Goal: Task Accomplishment & Management: Use online tool/utility

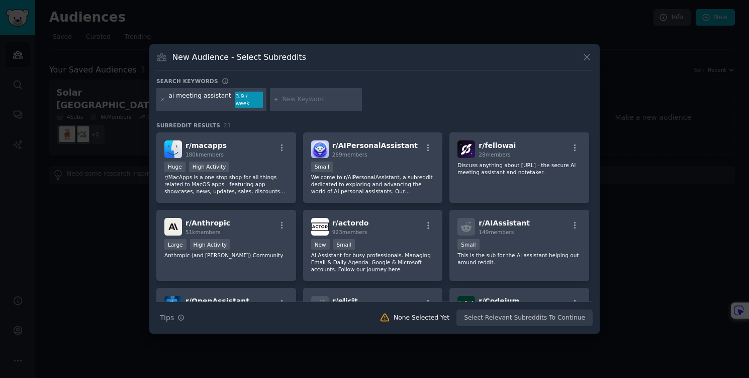
click at [307, 103] on input "text" at bounding box center [320, 99] width 76 height 9
click at [159, 99] on div "ai meeting assistant 3.9 / week" at bounding box center [211, 99] width 110 height 23
click at [163, 99] on icon at bounding box center [163, 100] width 6 height 6
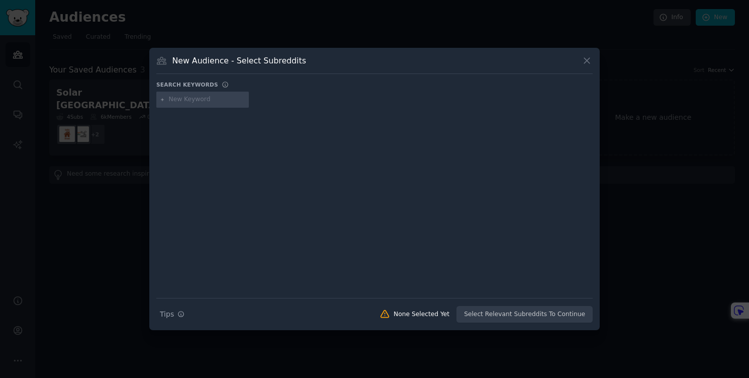
click at [180, 100] on input "text" at bounding box center [207, 99] width 76 height 9
type input "cluley"
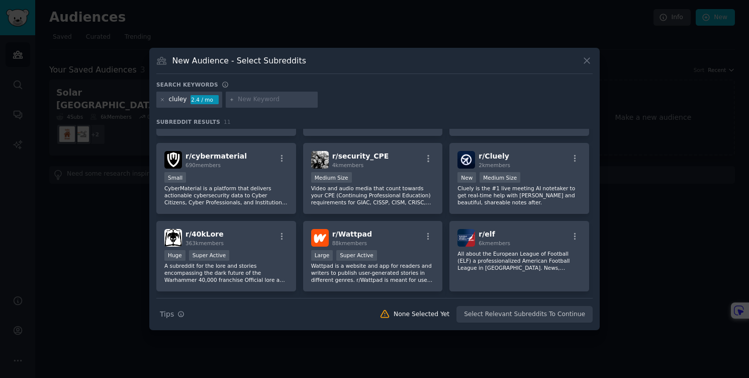
scroll to position [61, 0]
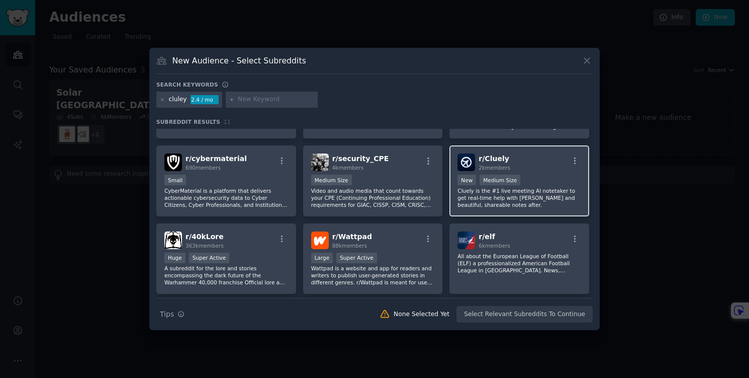
click at [539, 162] on div "r/ Cluely 2k members" at bounding box center [520, 162] width 124 height 18
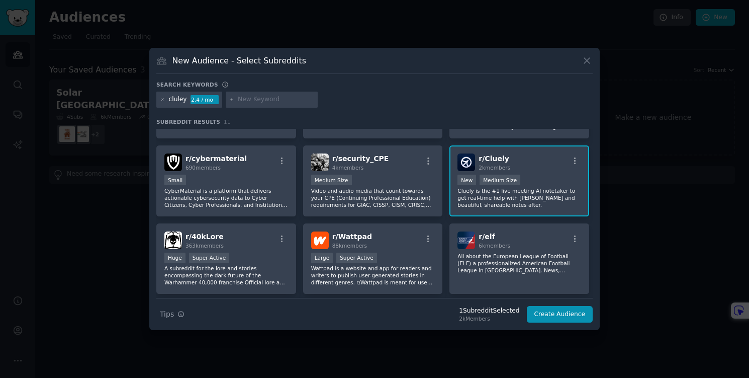
scroll to position [0, 0]
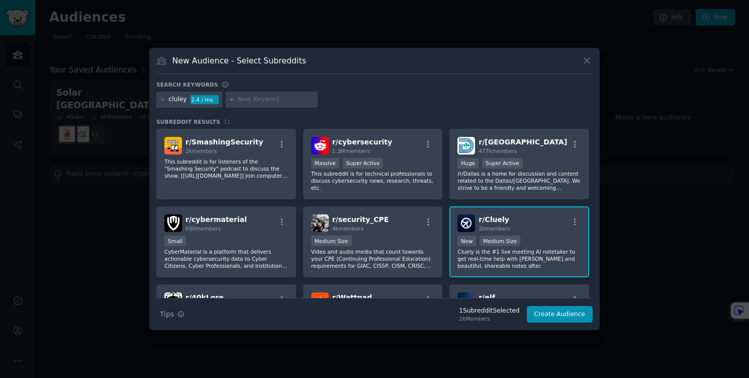
click at [265, 99] on input "text" at bounding box center [276, 99] width 76 height 9
type input "otter"
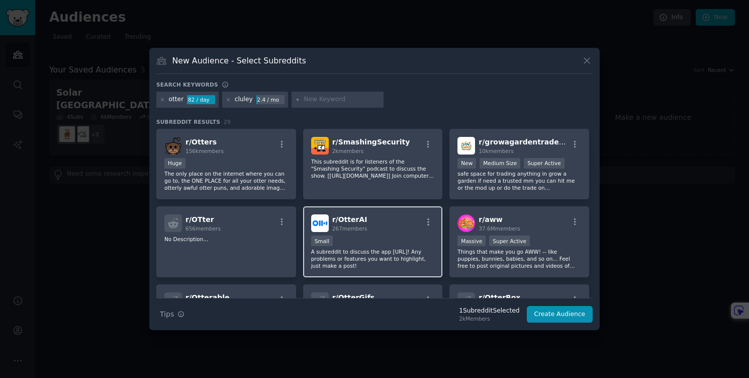
click at [374, 243] on div "100 - 1000 members Small" at bounding box center [373, 241] width 124 height 13
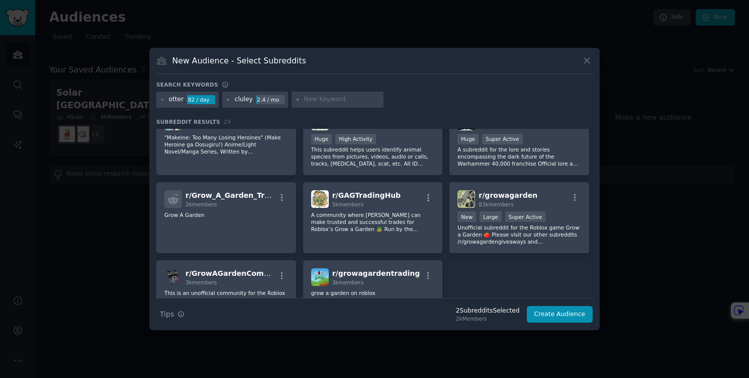
scroll to position [564, 0]
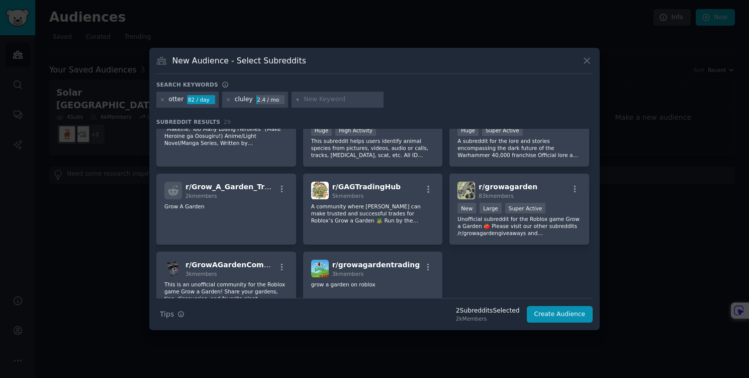
click at [324, 99] on input "text" at bounding box center [342, 99] width 76 height 9
type input "fathom ai"
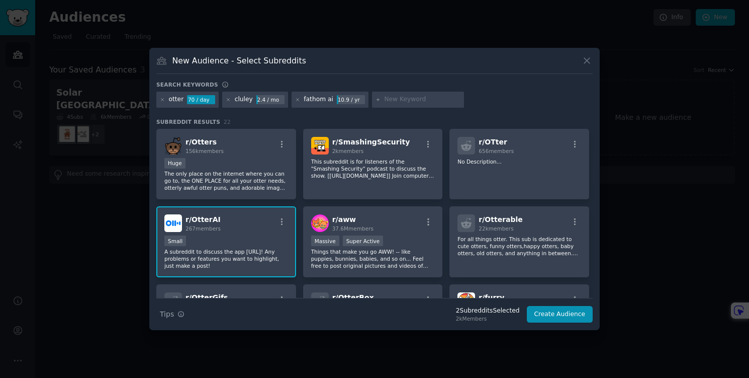
click at [401, 101] on input "text" at bounding box center [422, 99] width 76 height 9
type input "read ai"
click at [162, 99] on icon at bounding box center [162, 99] width 3 height 3
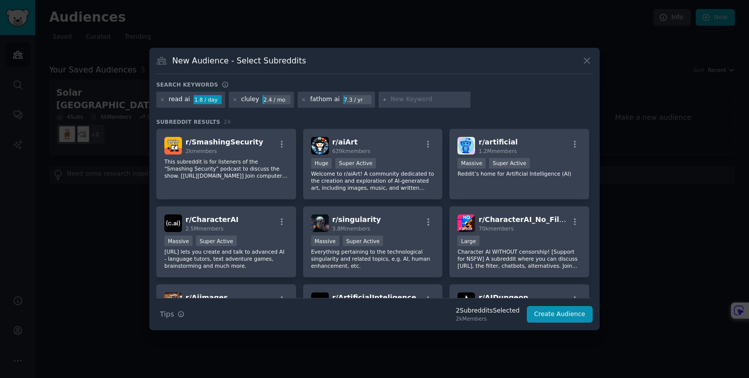
click at [237, 99] on div "cluley 2.4 / mo" at bounding box center [262, 100] width 66 height 16
click at [234, 101] on icon at bounding box center [235, 100] width 6 height 6
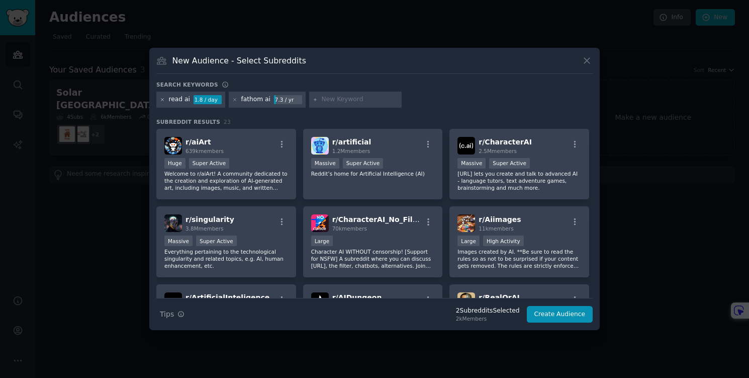
click at [162, 100] on icon at bounding box center [162, 99] width 3 height 3
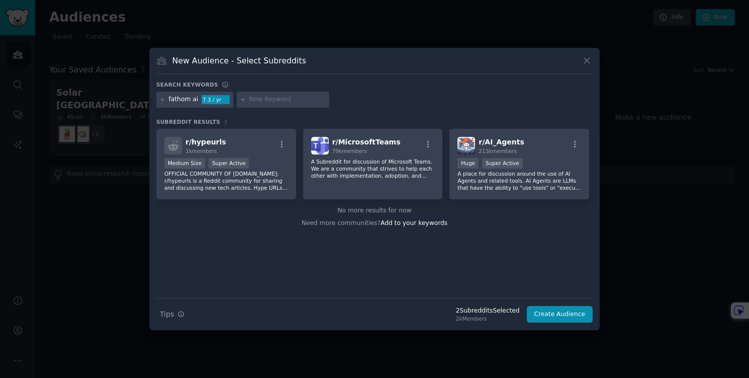
click at [252, 100] on input "text" at bounding box center [287, 99] width 76 height 9
type input "meeting ai"
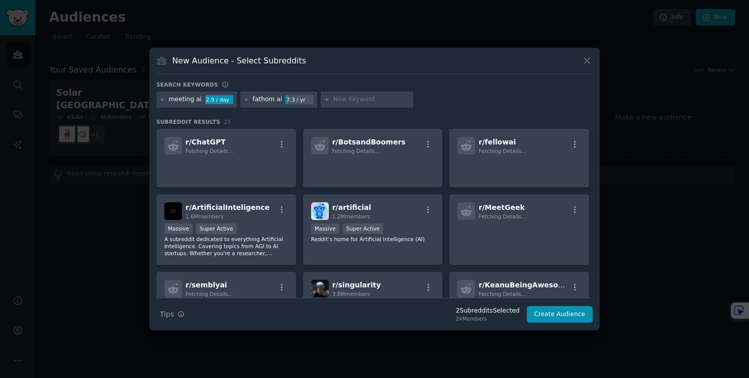
click at [161, 98] on icon at bounding box center [163, 100] width 6 height 6
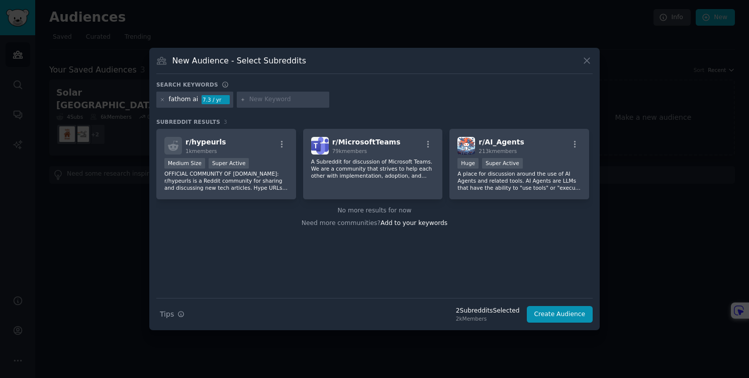
click at [258, 103] on input "text" at bounding box center [287, 99] width 76 height 9
type input "granola ai"
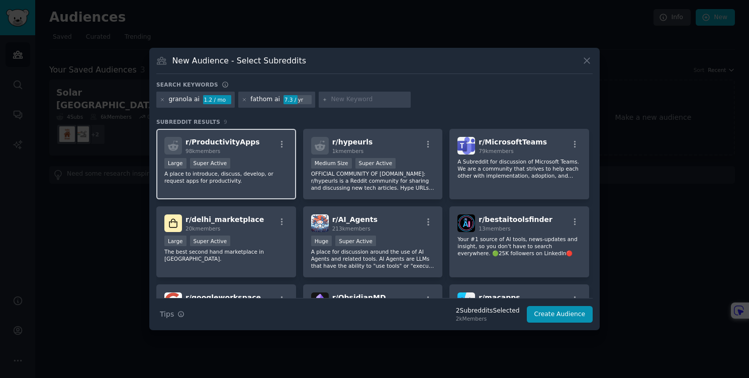
click at [258, 195] on div "r/ ProductivityApps 98k members >= 95th percentile for submissions / day Large …" at bounding box center [226, 164] width 140 height 71
click at [243, 100] on icon at bounding box center [244, 99] width 3 height 3
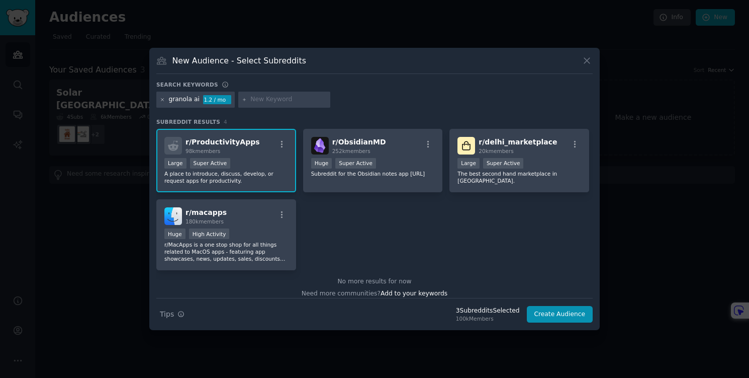
click at [161, 100] on icon at bounding box center [163, 100] width 6 height 6
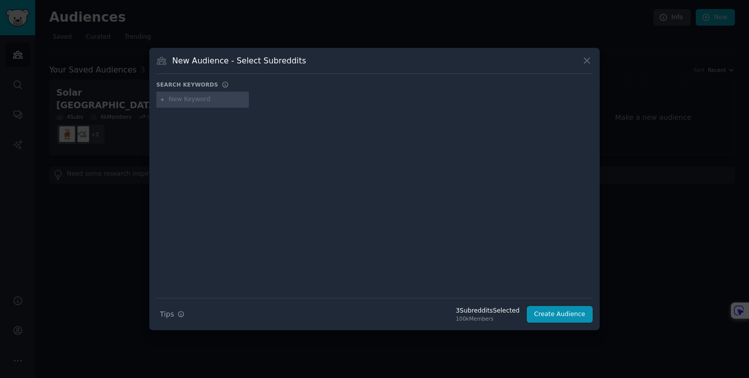
click at [202, 101] on input "text" at bounding box center [207, 99] width 76 height 9
click at [195, 99] on input "meesting assitanc" at bounding box center [207, 99] width 76 height 9
type input "sales"
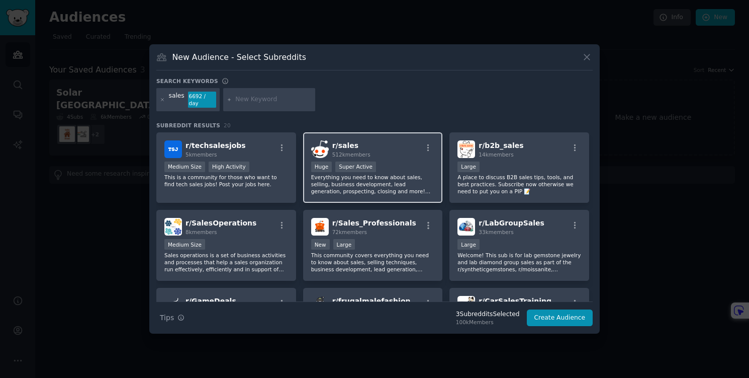
click at [411, 162] on div "Huge Super Active" at bounding box center [373, 167] width 124 height 13
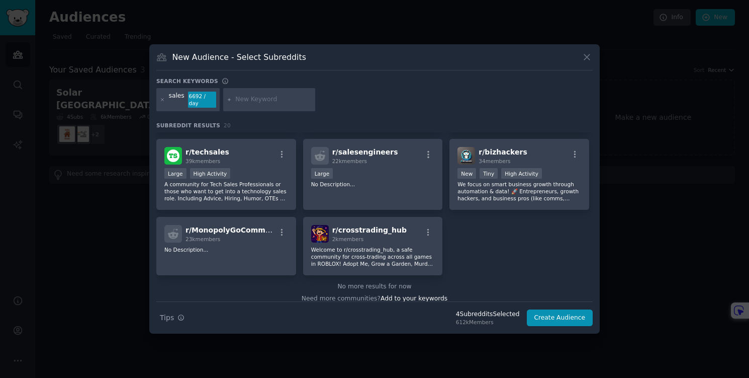
scroll to position [391, 0]
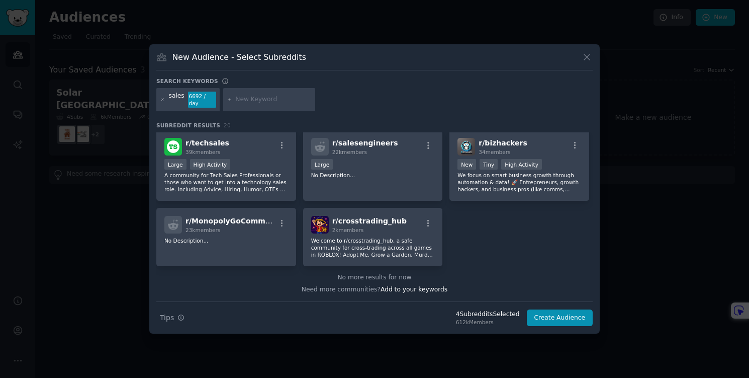
click at [258, 98] on input "text" at bounding box center [273, 99] width 76 height 9
type input "sales tools"
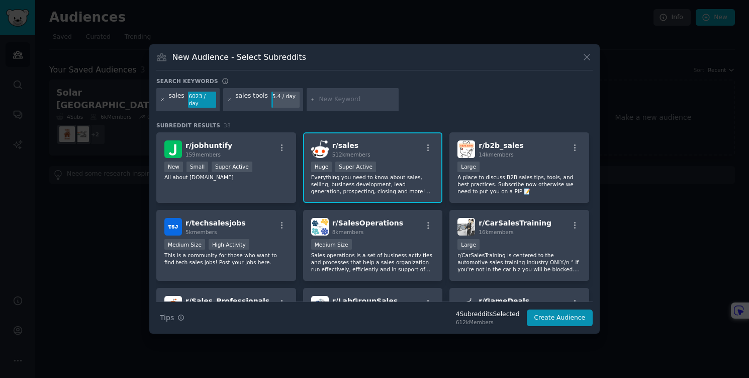
click at [163, 101] on icon at bounding box center [163, 100] width 6 height 6
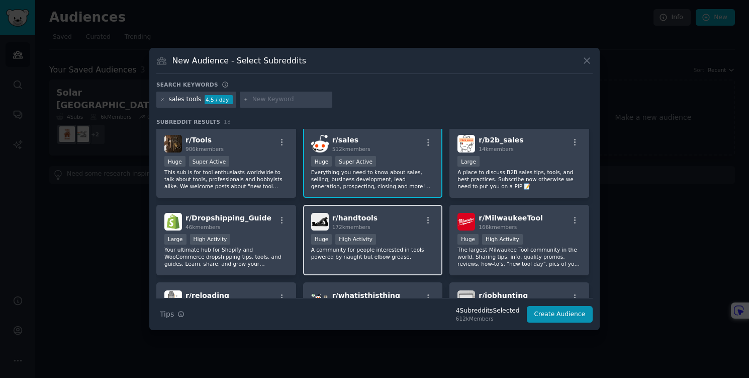
scroll to position [73, 0]
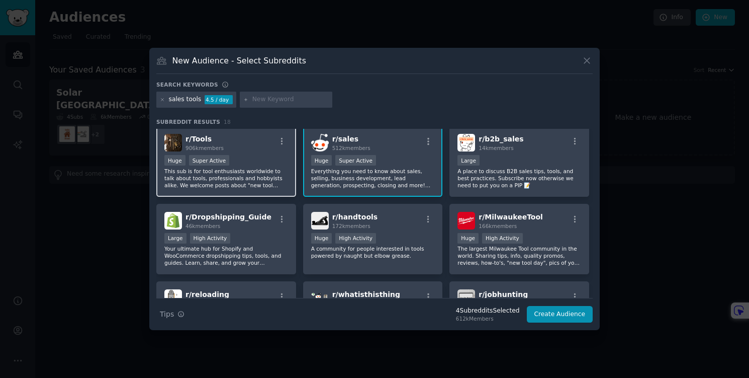
click at [268, 191] on div "r/ Tools 906k members Huge Super Active This sub is for tool enthusiasts worldw…" at bounding box center [226, 161] width 140 height 71
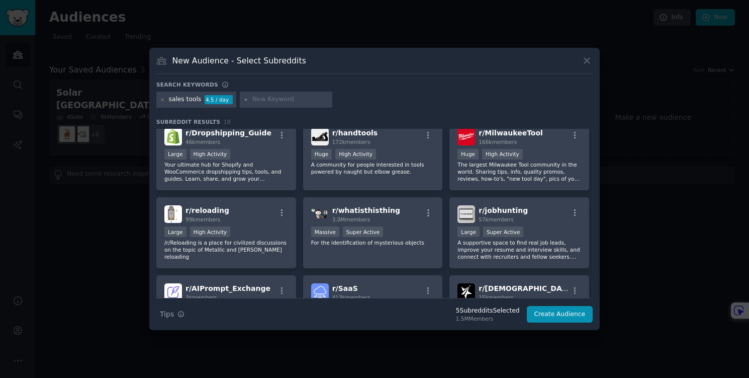
scroll to position [0, 0]
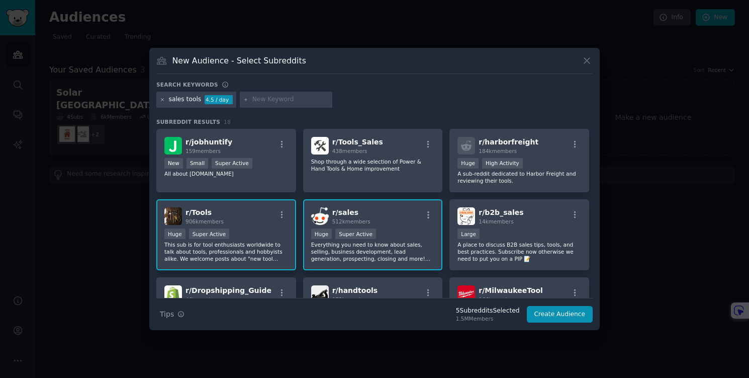
click at [162, 100] on icon at bounding box center [163, 100] width 6 height 6
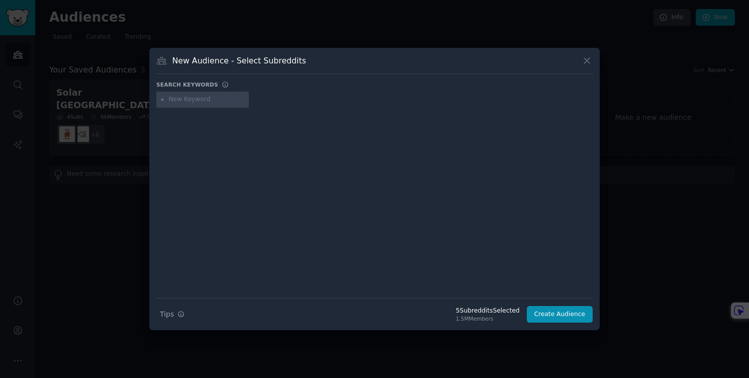
click at [191, 103] on input "text" at bounding box center [207, 99] width 76 height 9
type input "granola"
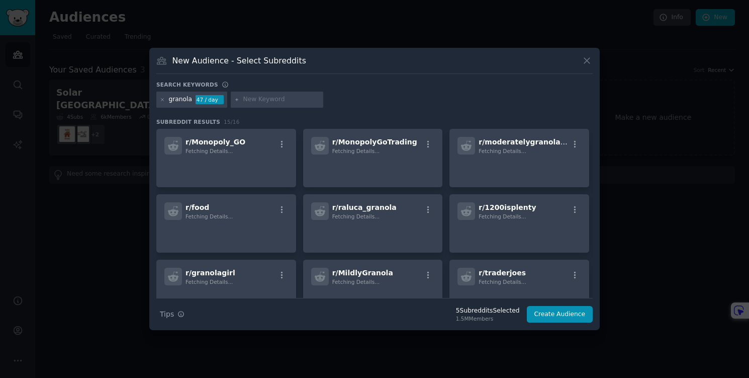
click at [187, 99] on div "granola" at bounding box center [181, 99] width 24 height 9
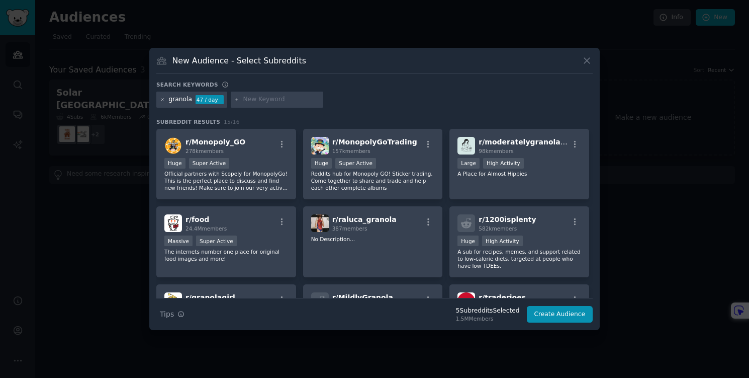
click at [162, 99] on icon at bounding box center [163, 100] width 6 height 6
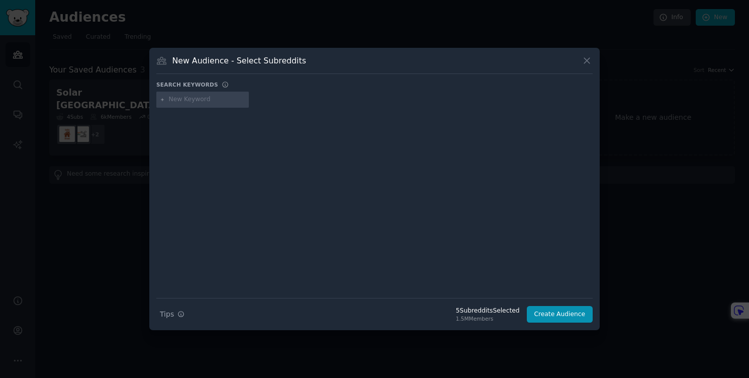
click at [186, 106] on div at bounding box center [202, 100] width 93 height 16
click at [192, 99] on input "text" at bounding box center [207, 99] width 76 height 9
type input "granola ai"
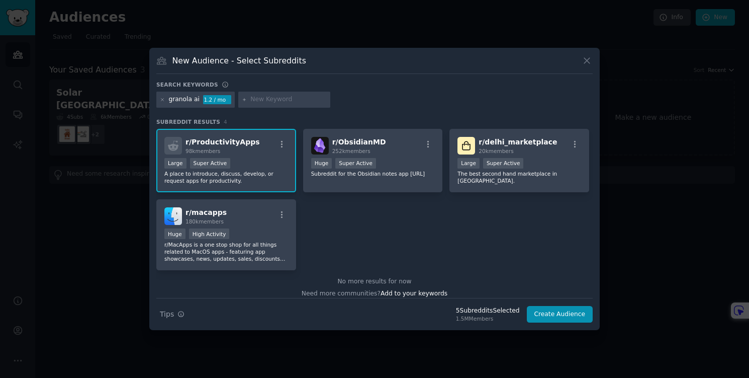
click at [267, 164] on div "Large Super Active" at bounding box center [226, 164] width 124 height 13
click at [568, 318] on button "Create Audience" at bounding box center [560, 314] width 66 height 17
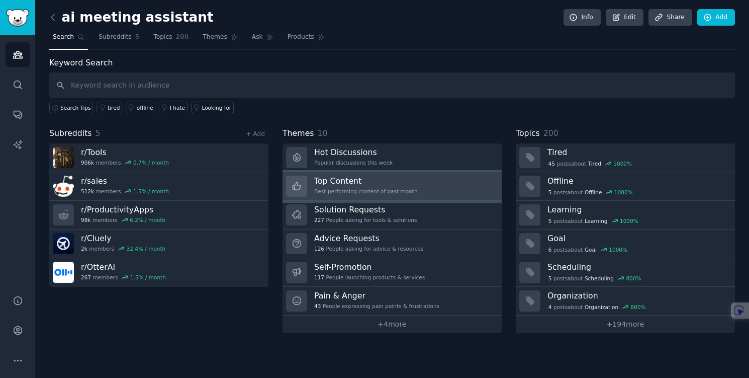
click at [412, 185] on h3 "Top Content" at bounding box center [366, 181] width 104 height 11
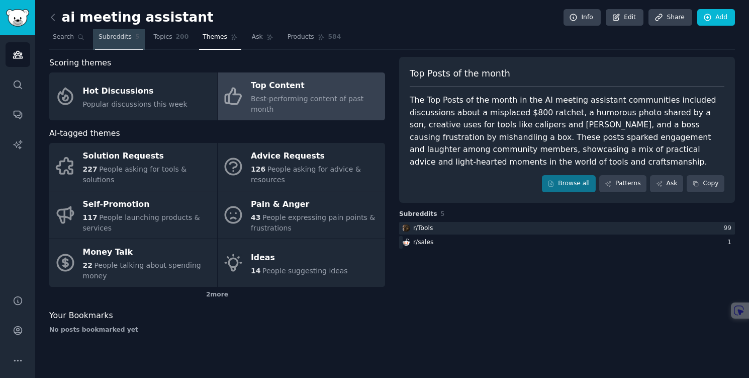
click at [114, 39] on span "Subreddits" at bounding box center [115, 37] width 33 height 9
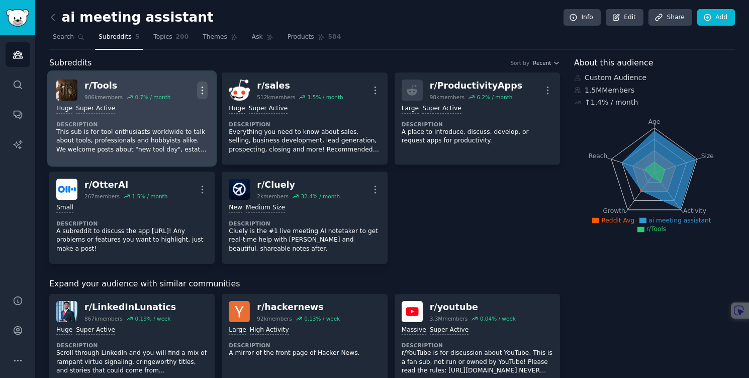
click at [200, 87] on icon "button" at bounding box center [202, 90] width 11 height 11
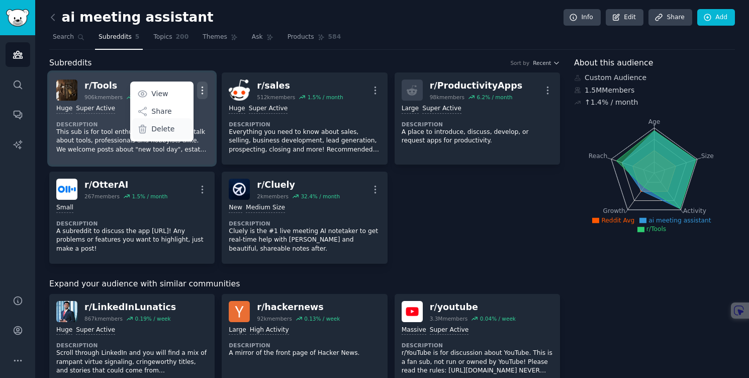
click at [165, 128] on p "Delete" at bounding box center [162, 129] width 23 height 11
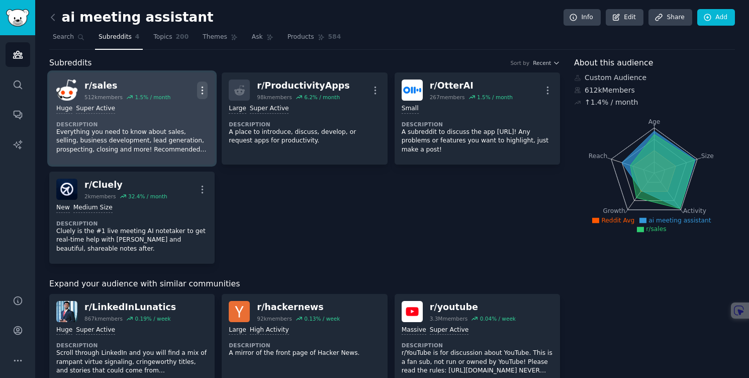
click at [200, 85] on icon "button" at bounding box center [202, 90] width 11 height 11
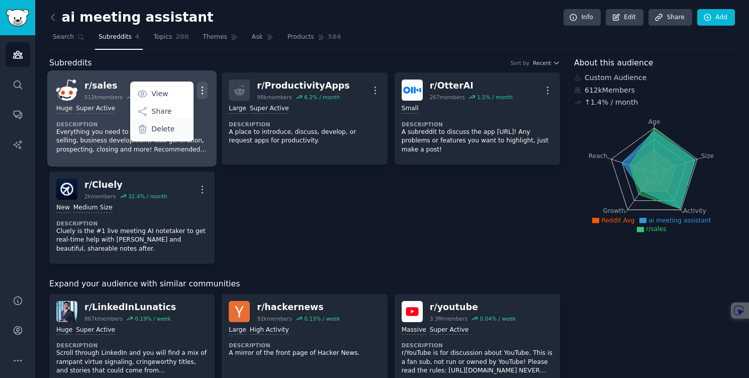
click at [172, 125] on div "Delete" at bounding box center [162, 128] width 60 height 21
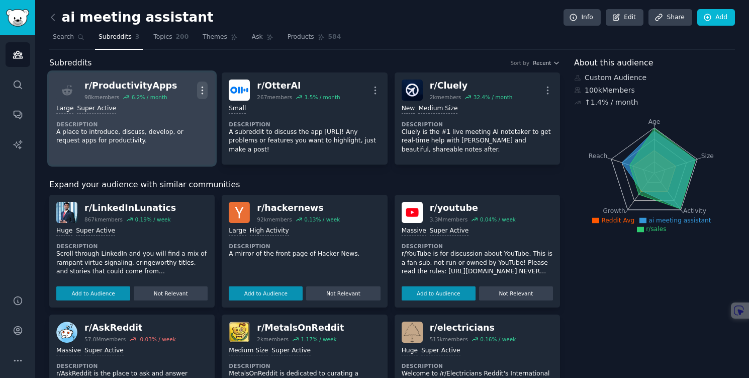
click at [202, 91] on icon "button" at bounding box center [202, 90] width 11 height 11
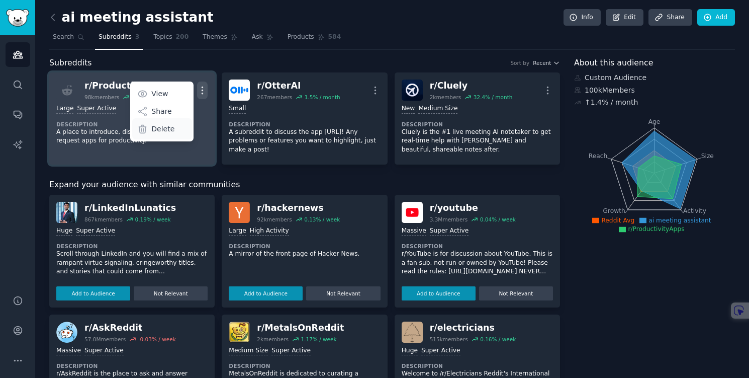
click at [166, 129] on p "Delete" at bounding box center [162, 129] width 23 height 11
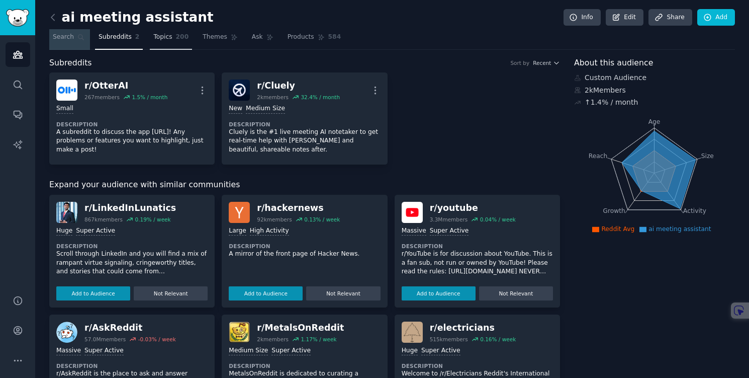
click at [163, 41] on span "Topics" at bounding box center [162, 37] width 19 height 9
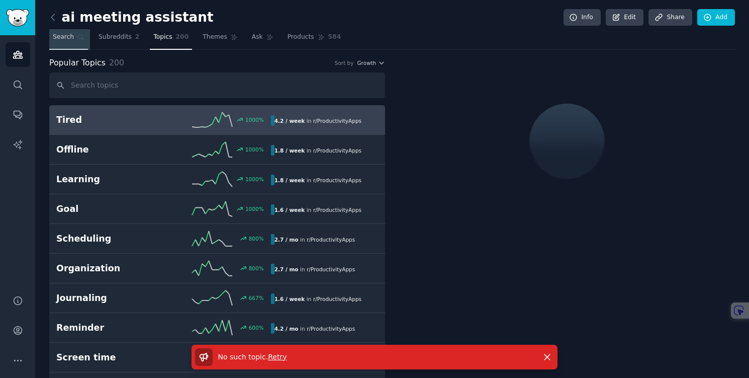
click at [64, 40] on span "Search" at bounding box center [63, 37] width 21 height 9
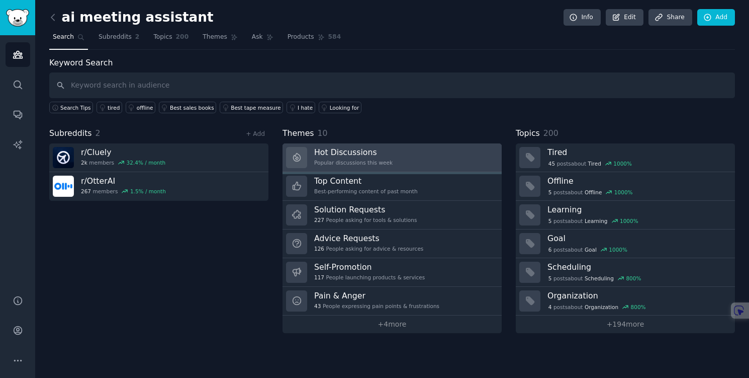
click at [395, 160] on link "Hot Discussions Popular discussions this week" at bounding box center [392, 157] width 219 height 29
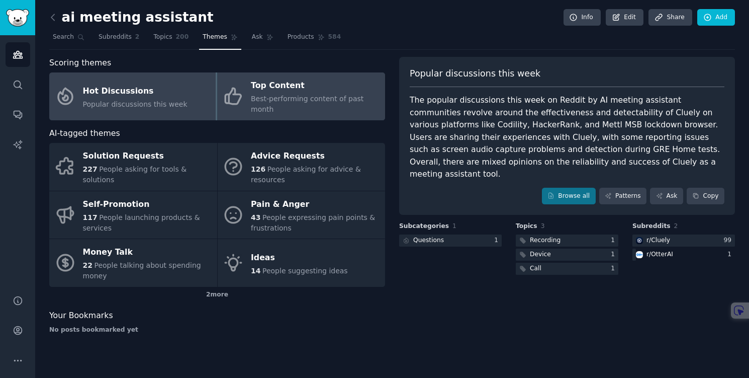
click at [319, 95] on span "Best-performing content of past month" at bounding box center [307, 104] width 113 height 19
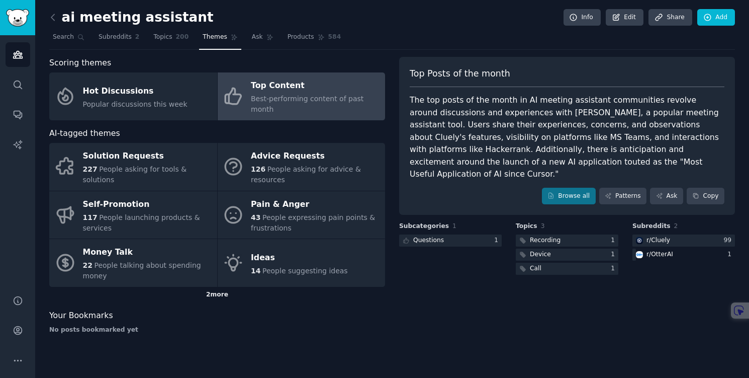
click at [223, 291] on div "2 more" at bounding box center [217, 295] width 336 height 16
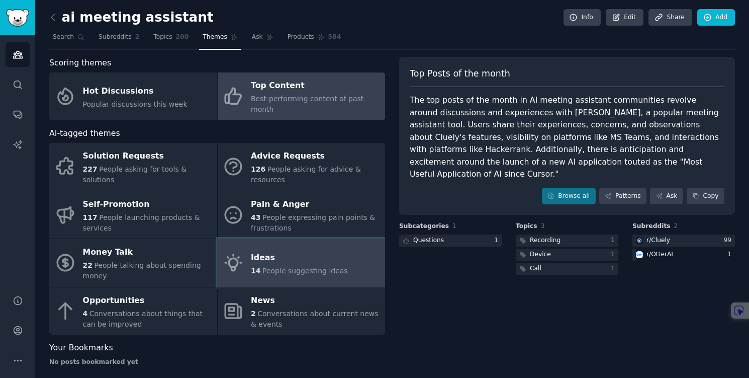
click at [308, 267] on link "Ideas 14 People suggesting ideas" at bounding box center [302, 263] width 168 height 48
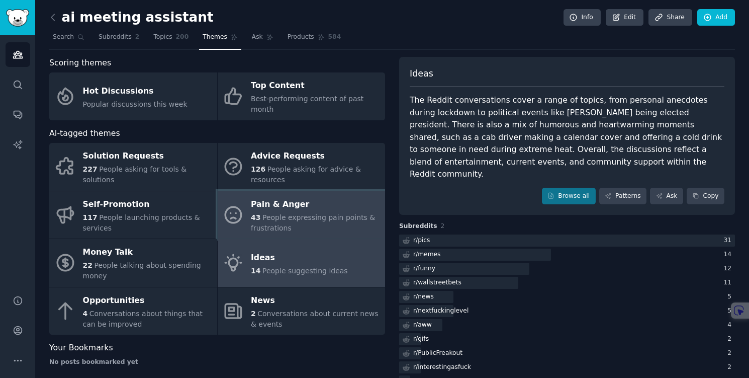
click at [355, 218] on div "43 People expressing pain points & frustrations" at bounding box center [315, 222] width 129 height 21
